Goal: Task Accomplishment & Management: Manage account settings

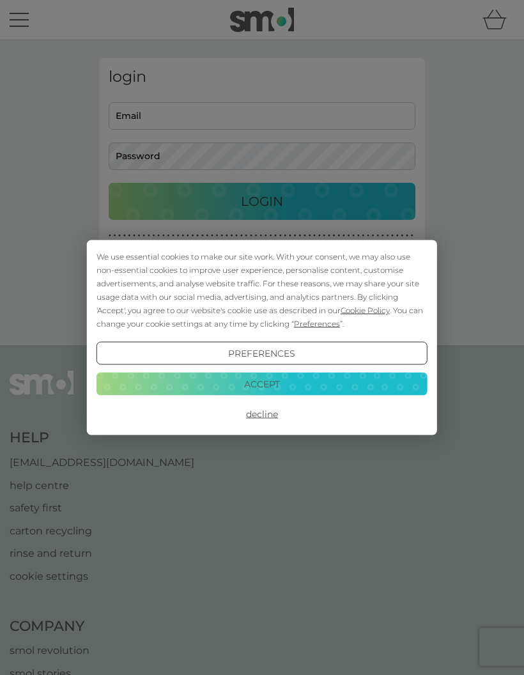
click at [317, 383] on button "Accept" at bounding box center [261, 383] width 331 height 23
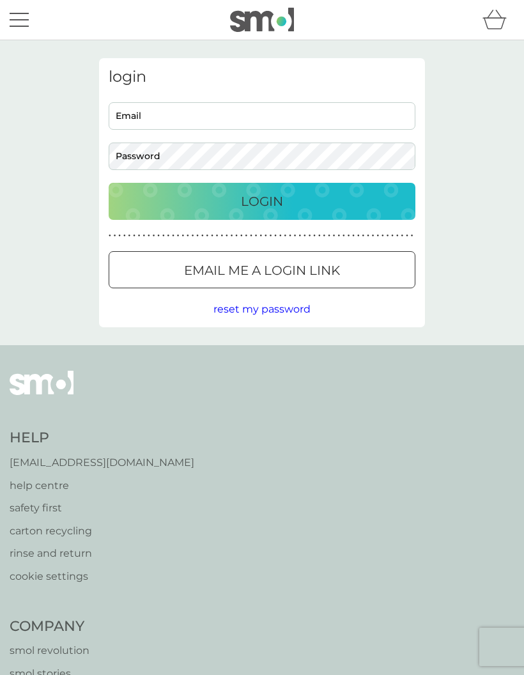
click at [121, 108] on input "Email" at bounding box center [262, 115] width 307 height 27
type input "[EMAIL_ADDRESS][DOMAIN_NAME]"
click at [280, 190] on button "Login" at bounding box center [262, 201] width 307 height 37
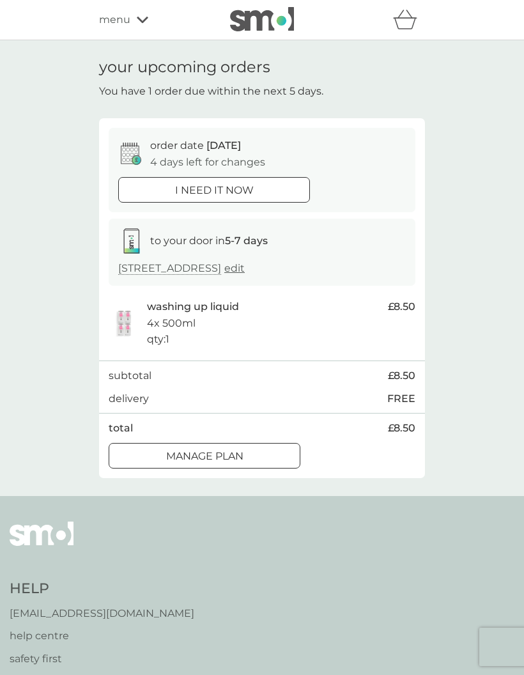
click at [111, 23] on span "menu" at bounding box center [114, 19] width 31 height 17
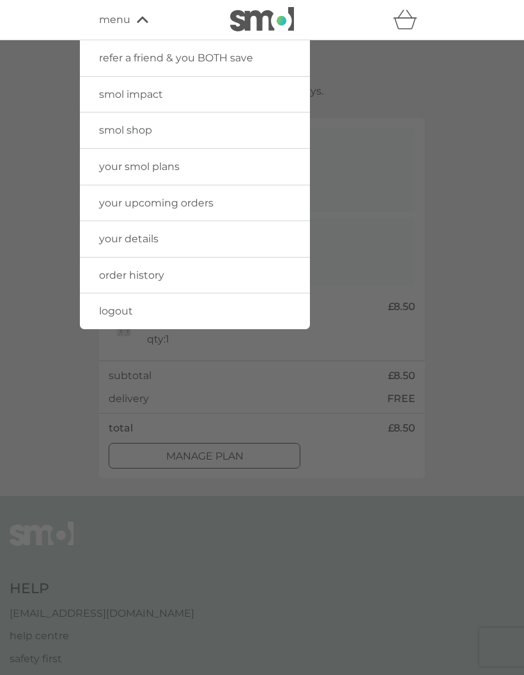
click at [497, 227] on div at bounding box center [262, 377] width 524 height 675
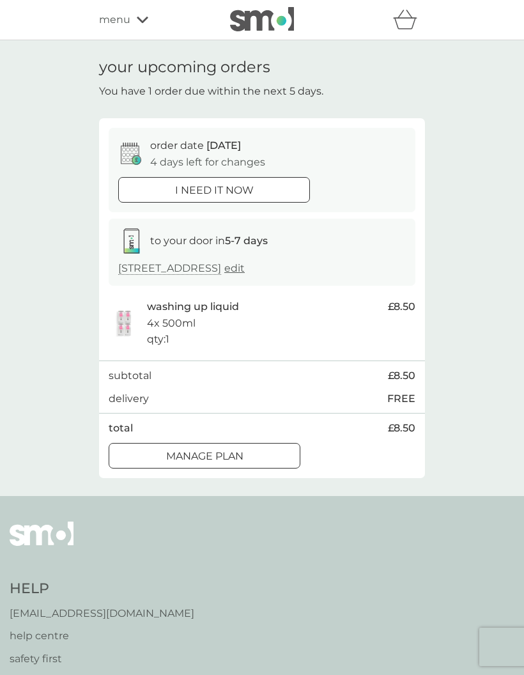
click at [220, 455] on div at bounding box center [220, 455] width 1 height 1
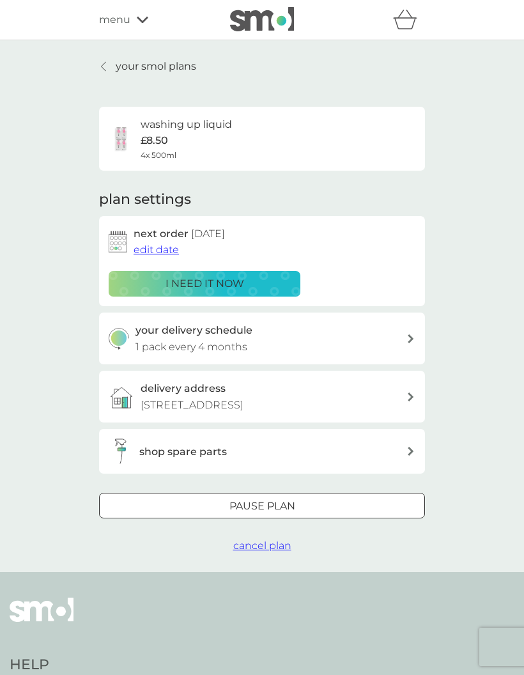
click at [388, 323] on div "your delivery schedule 1 pack every 4 months" at bounding box center [270, 338] width 271 height 33
select select "4"
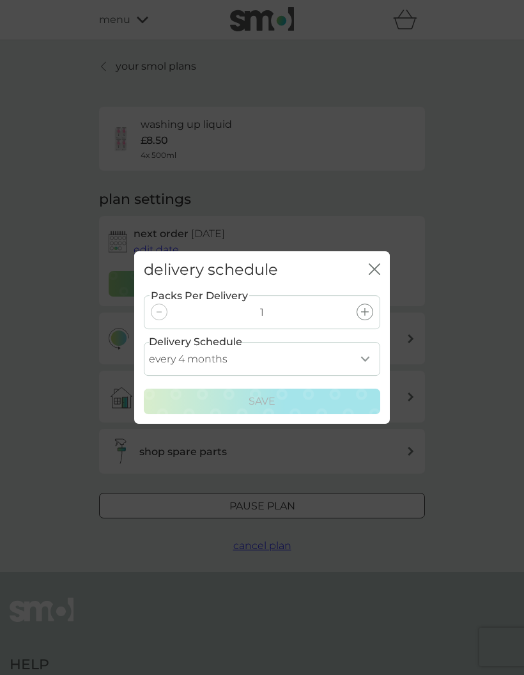
click at [369, 354] on select "every 1 month every 2 months every 3 months every 4 months every 5 months every…" at bounding box center [262, 359] width 236 height 34
click at [378, 264] on icon "close" at bounding box center [374, 268] width 11 height 11
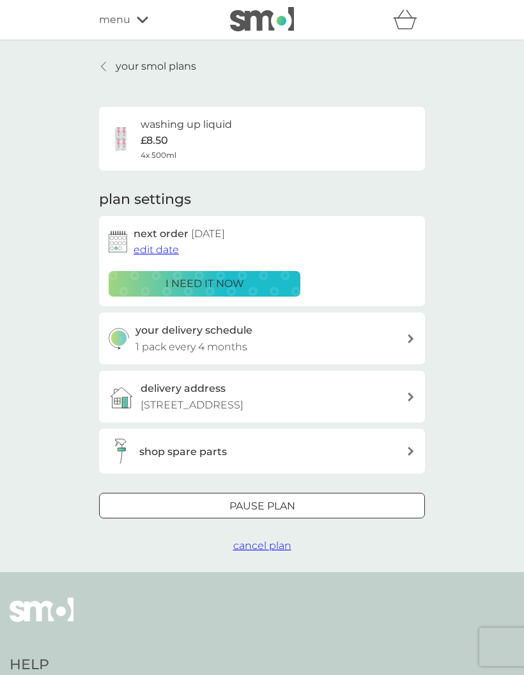
click at [277, 505] on div at bounding box center [277, 505] width 0 height 0
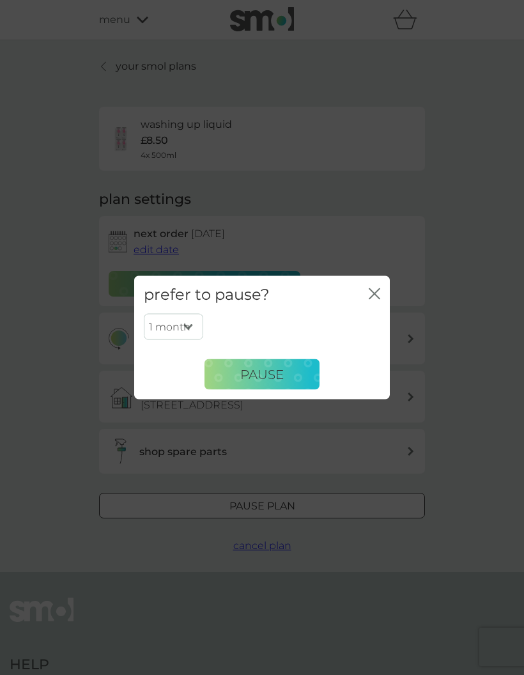
click at [271, 370] on span "Pause" at bounding box center [261, 373] width 43 height 15
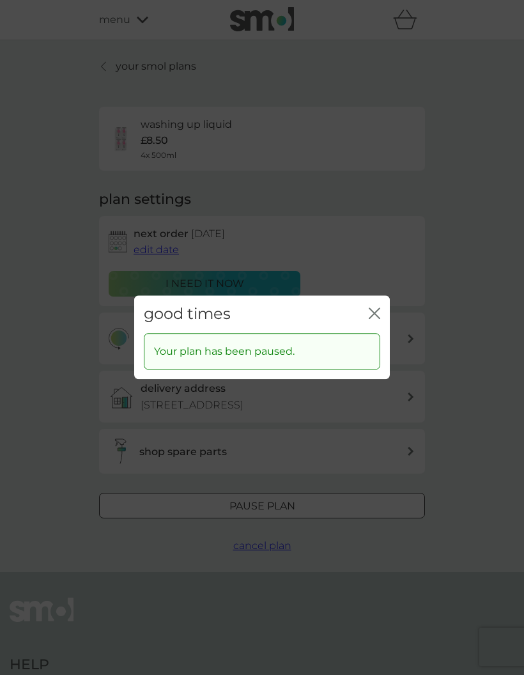
click at [376, 310] on icon "close" at bounding box center [374, 312] width 11 height 11
